Goal: Find specific page/section: Find specific page/section

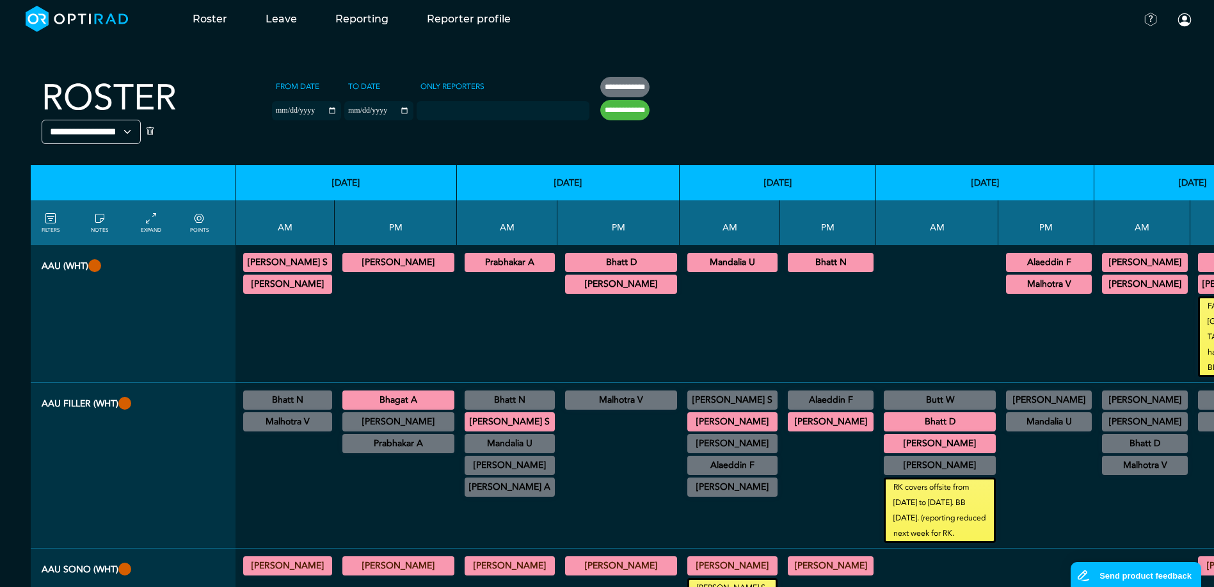
click at [685, 315] on div at bounding box center [730, 326] width 90 height 102
click at [785, 310] on div at bounding box center [828, 326] width 86 height 102
click at [881, 319] on div at bounding box center [937, 313] width 112 height 127
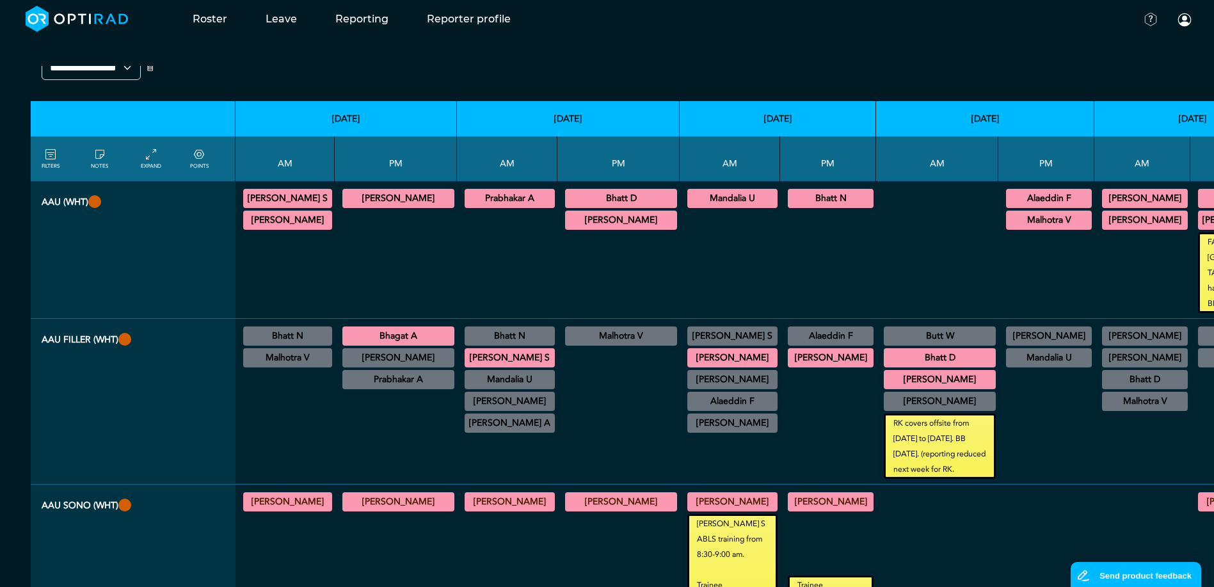
click at [1003, 431] on div at bounding box center [1046, 424] width 86 height 109
click at [1003, 433] on div at bounding box center [1046, 424] width 86 height 109
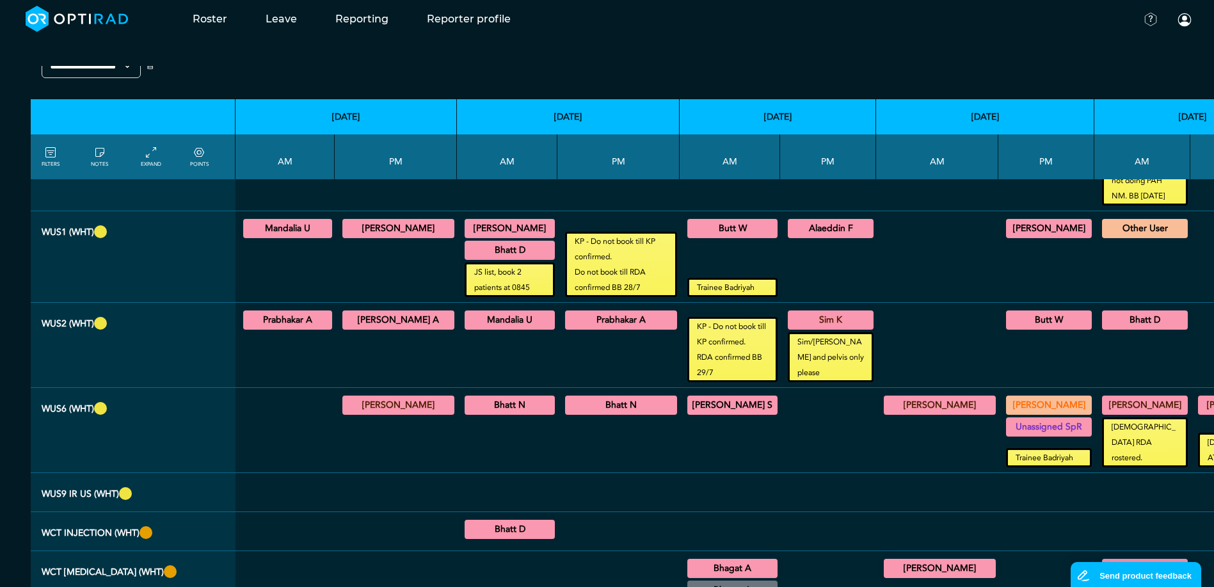
scroll to position [1073, 0]
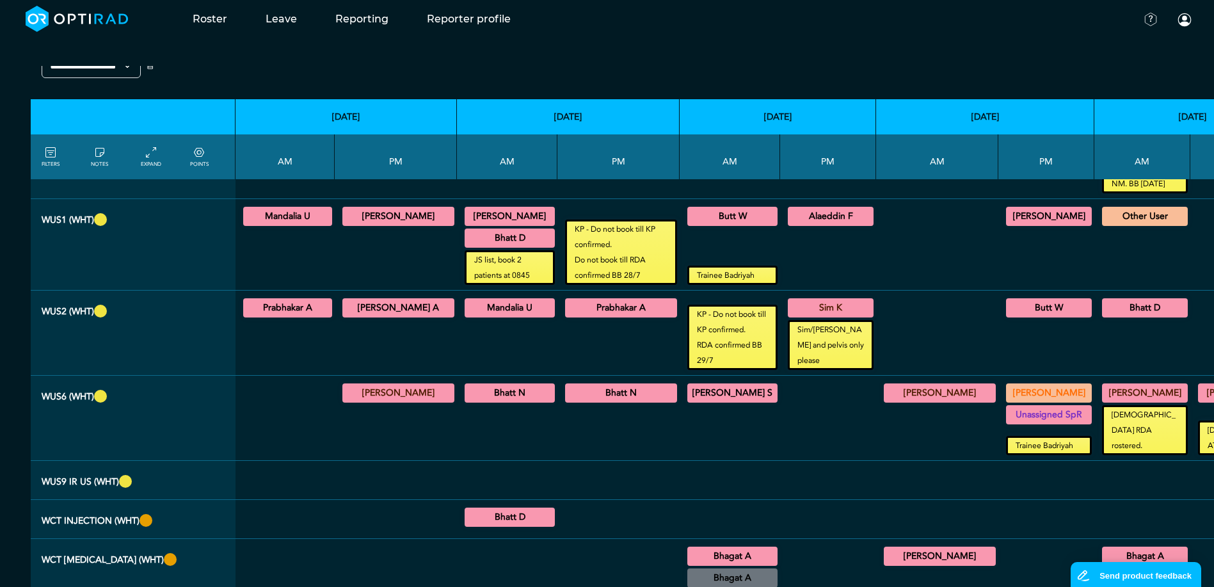
click at [1003, 505] on div at bounding box center [1046, 519] width 86 height 28
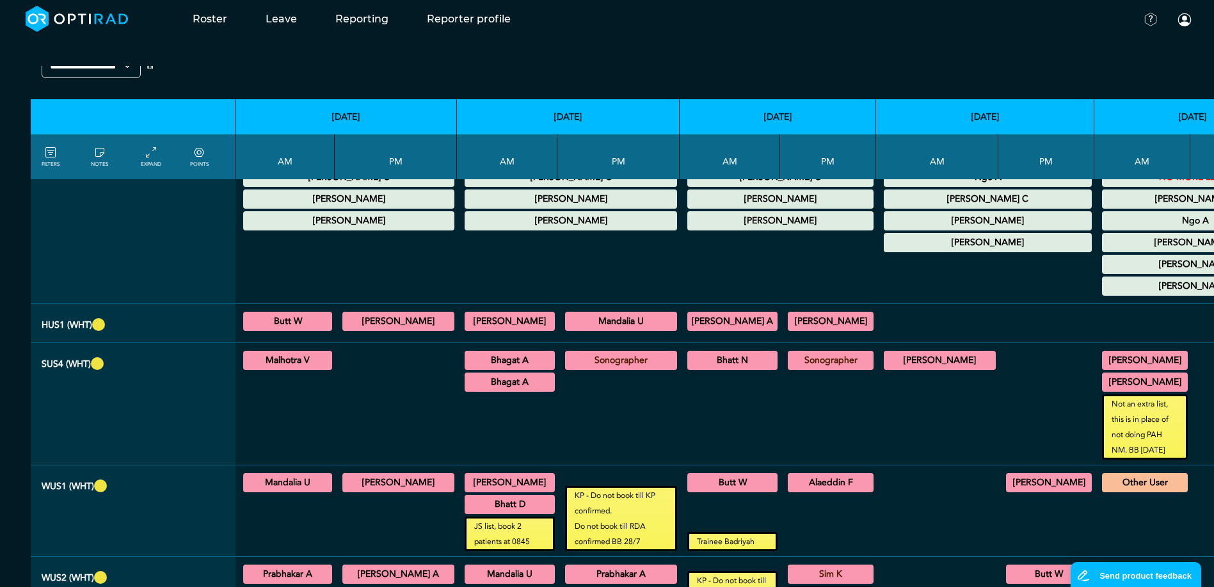
scroll to position [817, 0]
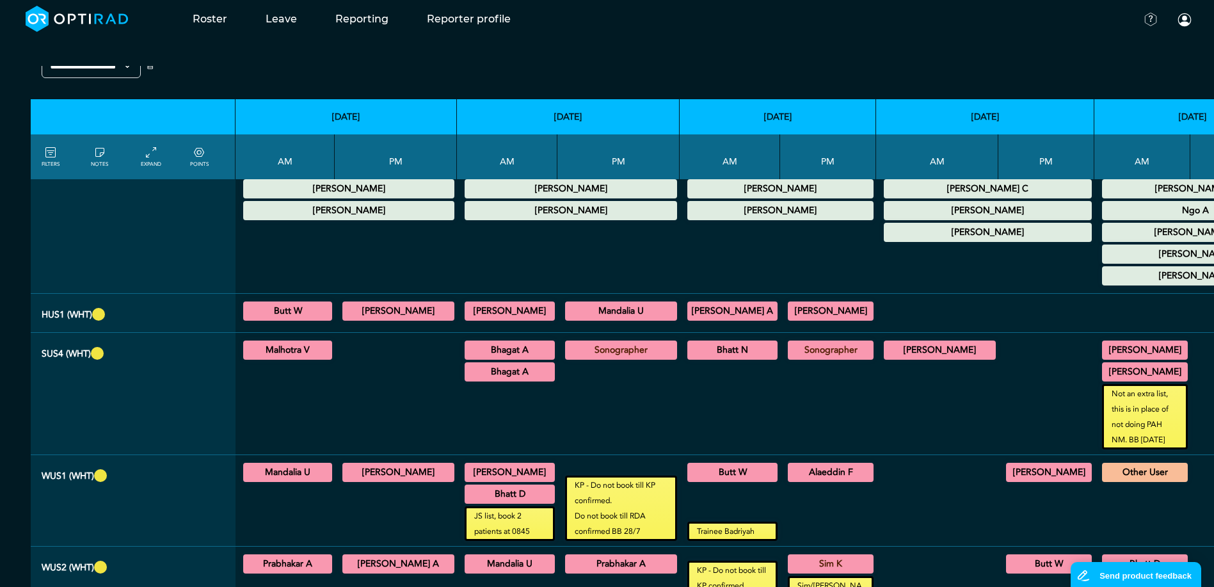
click at [1104, 354] on summary "[PERSON_NAME]" at bounding box center [1145, 349] width 82 height 15
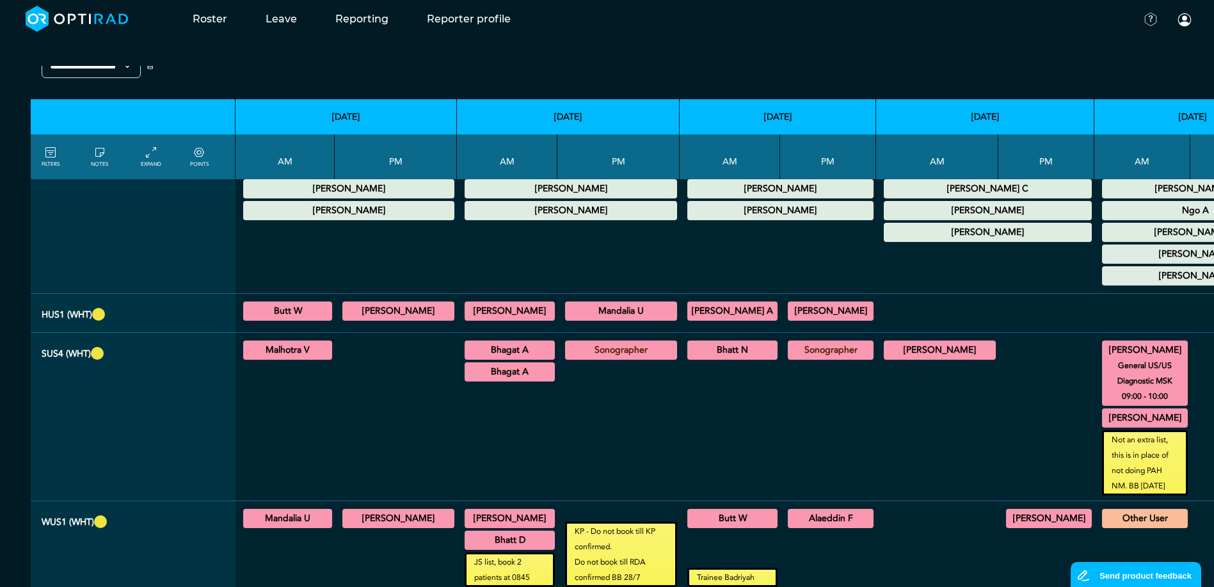
click at [1104, 345] on summary "[PERSON_NAME]" at bounding box center [1145, 349] width 82 height 15
